Goal: Browse casually: Explore the website without a specific task or goal

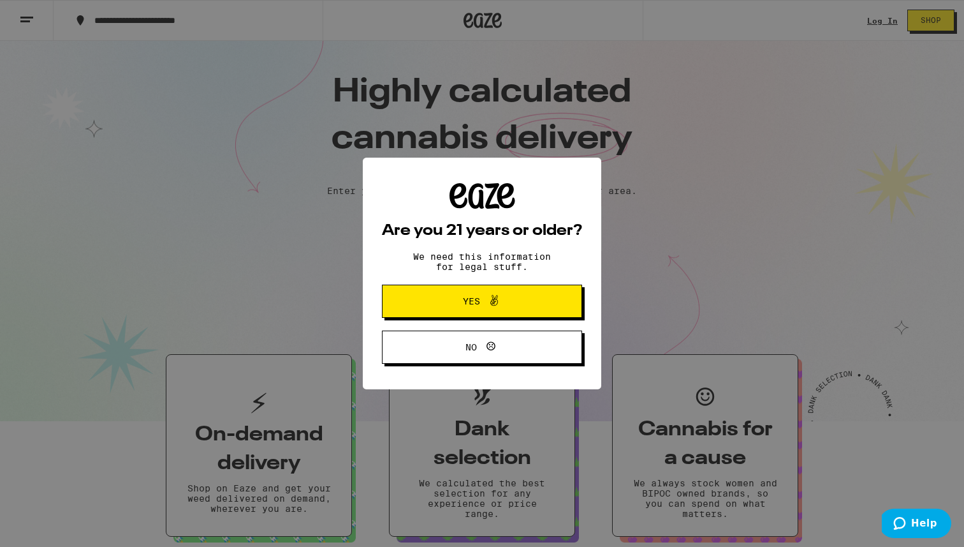
click at [530, 310] on button "Yes" at bounding box center [482, 300] width 200 height 33
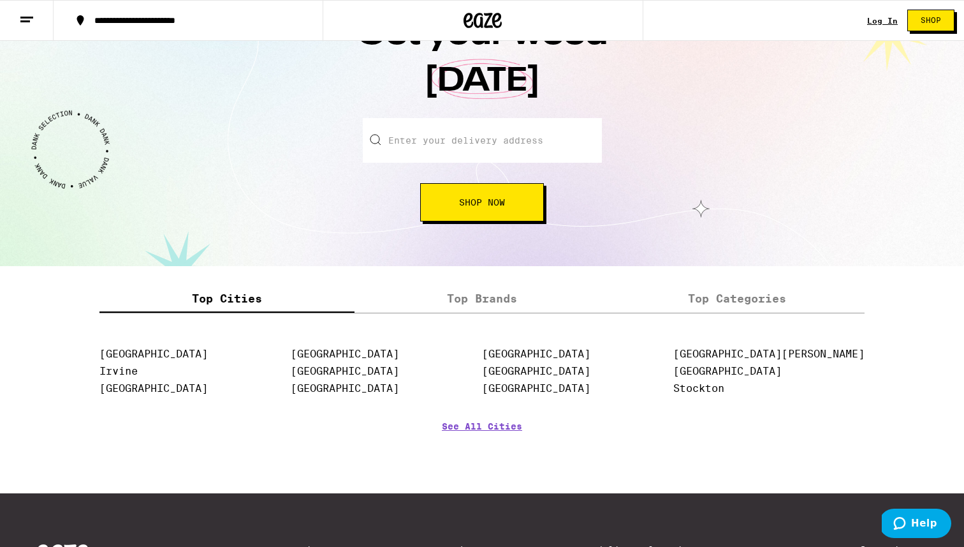
scroll to position [1420, 0]
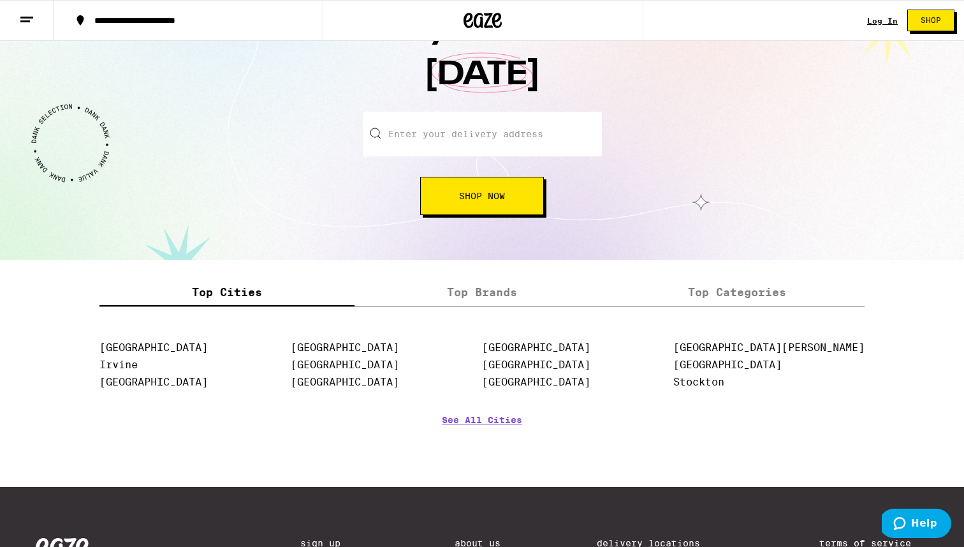
click at [505, 296] on label "Top Brands" at bounding box center [482, 292] width 255 height 27
click at [0, 0] on input "Top Brands" at bounding box center [0, 0] width 0 height 0
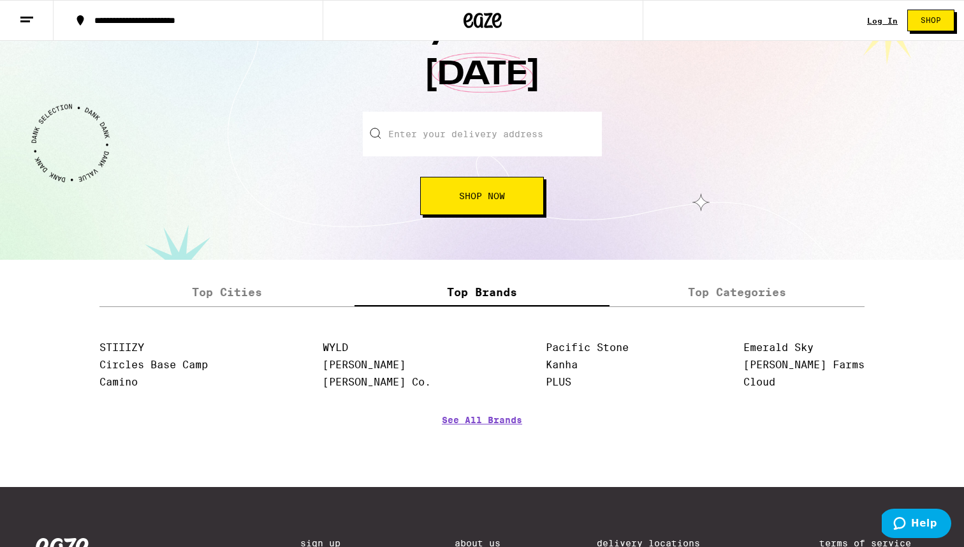
click at [653, 296] on label "Top Categories" at bounding box center [737, 292] width 255 height 27
click at [0, 0] on input "Top Categories" at bounding box center [0, 0] width 0 height 0
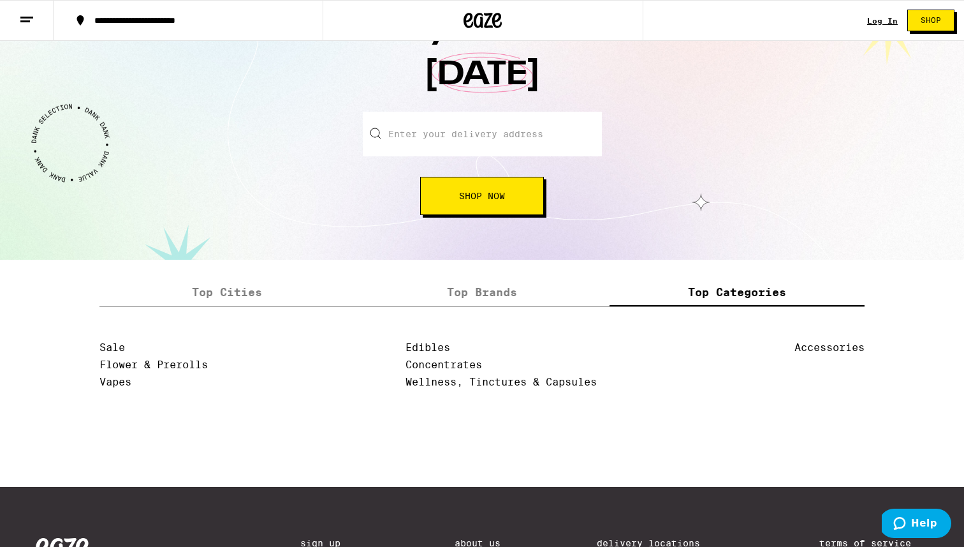
click at [478, 303] on label "Top Brands" at bounding box center [482, 292] width 255 height 27
click at [0, 0] on input "Top Brands" at bounding box center [0, 0] width 0 height 0
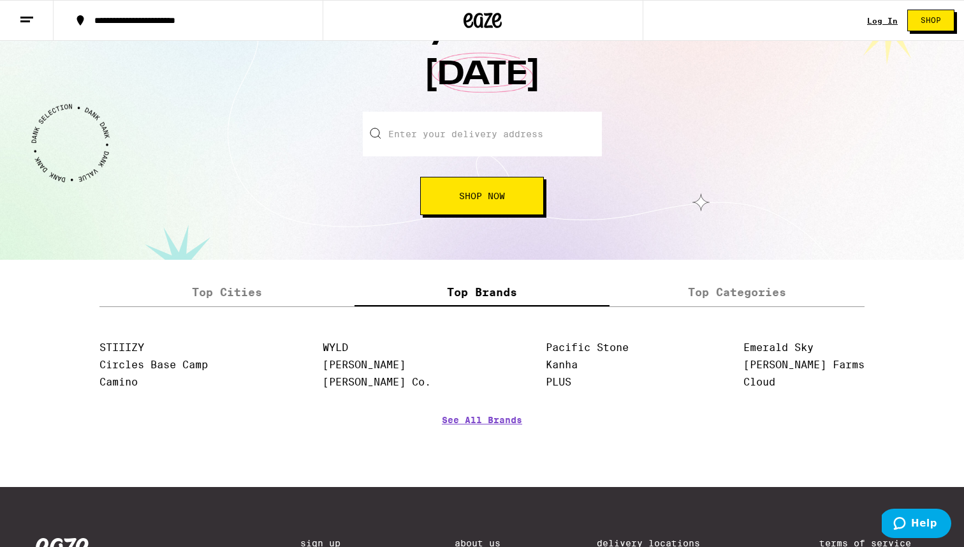
click at [262, 298] on label "Top Cities" at bounding box center [227, 292] width 255 height 27
click at [0, 0] on input "Top Cities" at bounding box center [0, 0] width 0 height 0
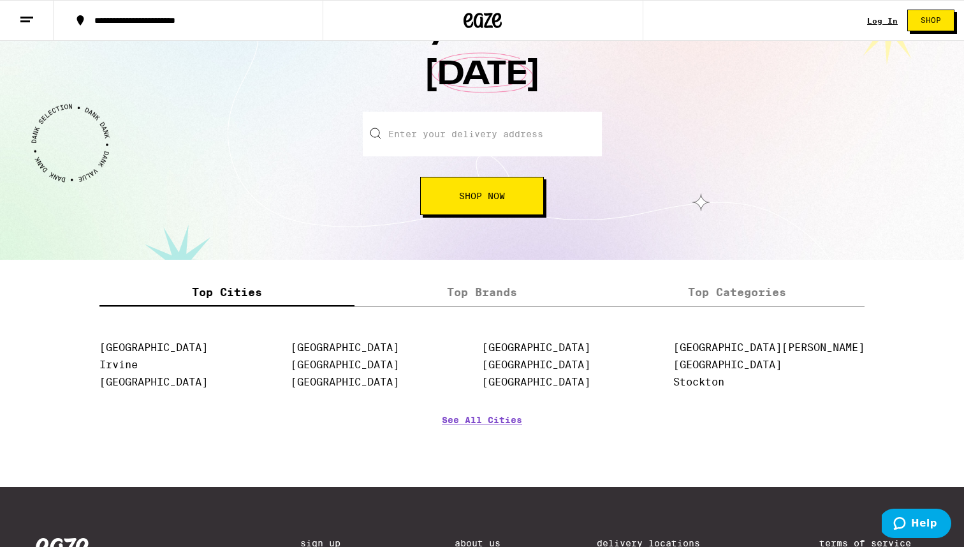
click at [480, 318] on div "Top Cities Top Brands Top Categories [GEOGRAPHIC_DATA] [GEOGRAPHIC_DATA] [GEOGR…" at bounding box center [482, 373] width 765 height 189
click at [498, 306] on label "Top Brands" at bounding box center [482, 292] width 255 height 27
click at [0, 0] on input "Top Brands" at bounding box center [0, 0] width 0 height 0
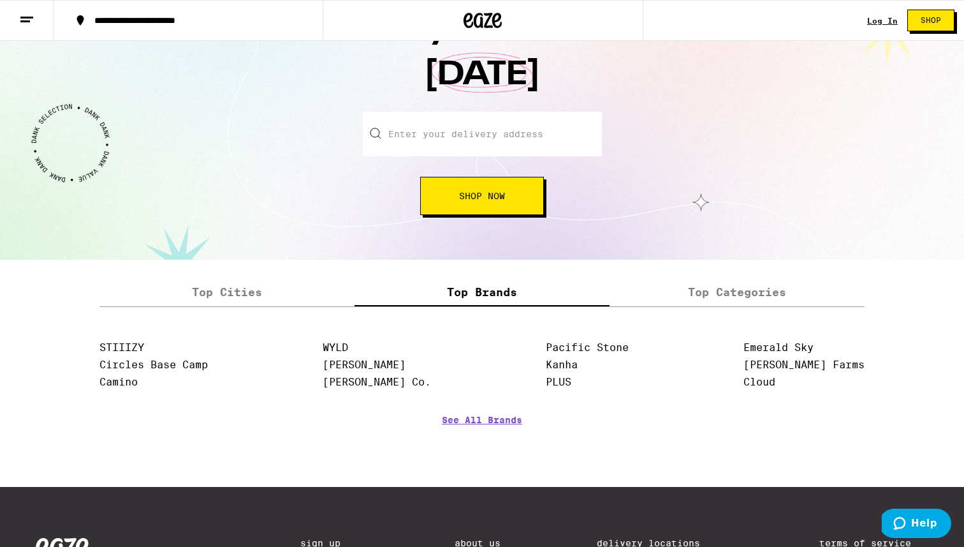
click at [694, 290] on label "Top Categories" at bounding box center [737, 292] width 255 height 27
click at [0, 0] on input "Top Categories" at bounding box center [0, 0] width 0 height 0
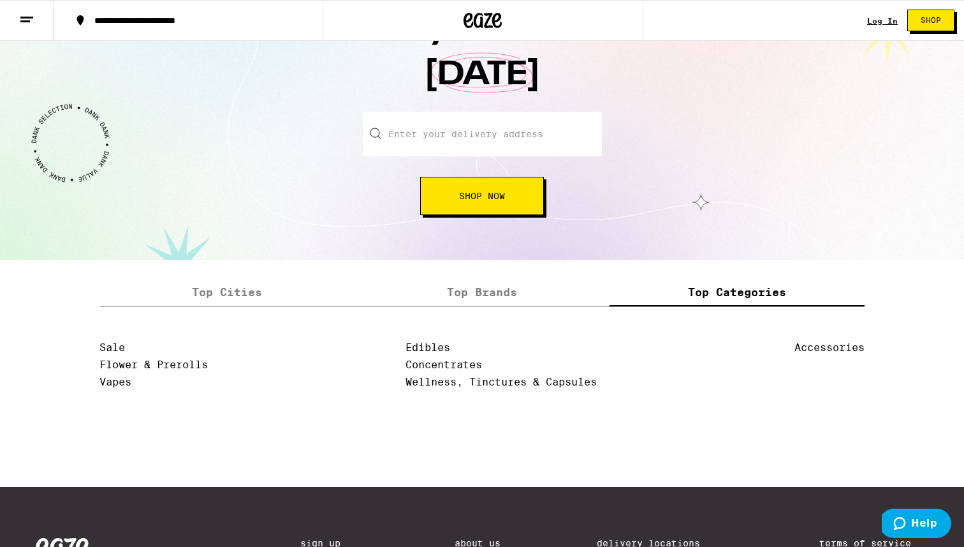
click at [538, 294] on label "Top Brands" at bounding box center [482, 292] width 255 height 27
click at [0, 0] on input "Top Brands" at bounding box center [0, 0] width 0 height 0
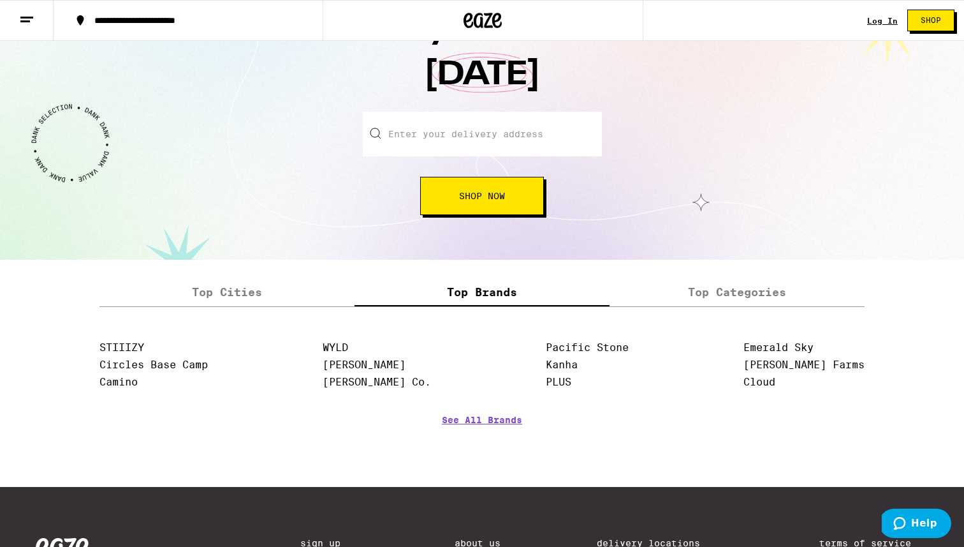
click at [282, 294] on label "Top Cities" at bounding box center [227, 292] width 255 height 27
click at [0, 0] on input "Top Cities" at bounding box center [0, 0] width 0 height 0
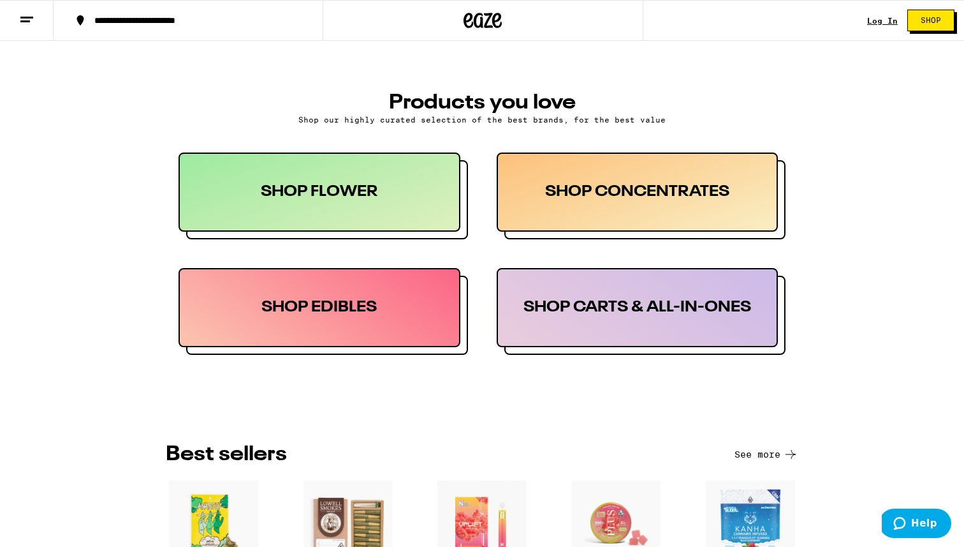
scroll to position [436, 0]
